Goal: Information Seeking & Learning: Learn about a topic

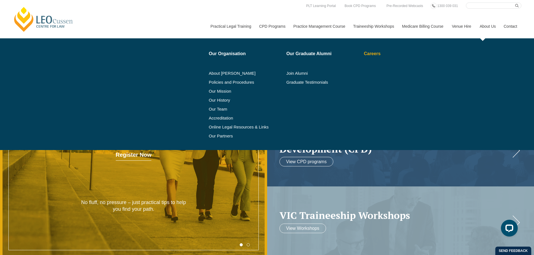
click at [372, 53] on link "Careers" at bounding box center [396, 54] width 64 height 4
